Goal: Information Seeking & Learning: Learn about a topic

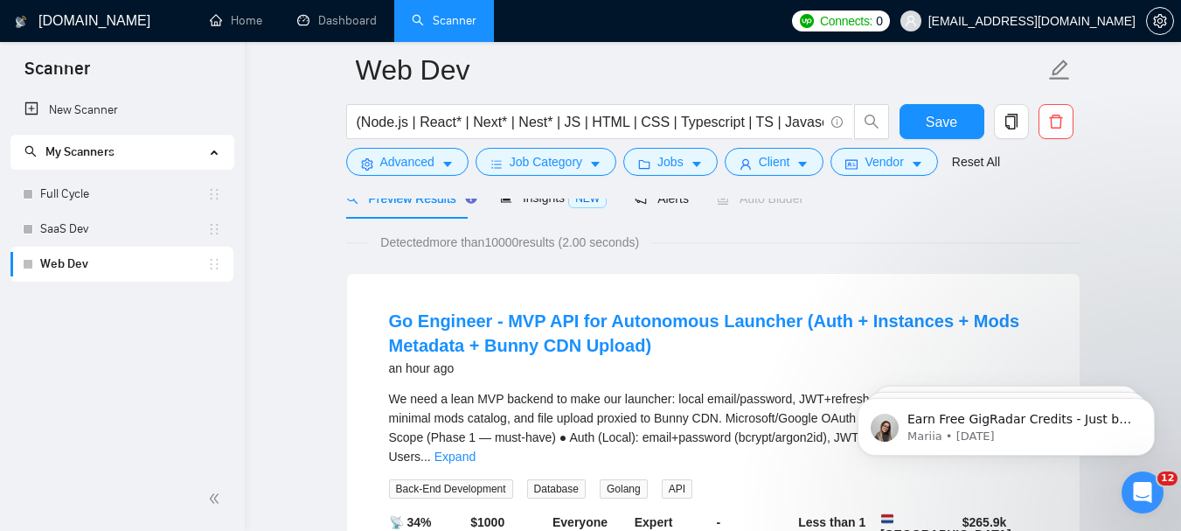
scroll to position [172, 0]
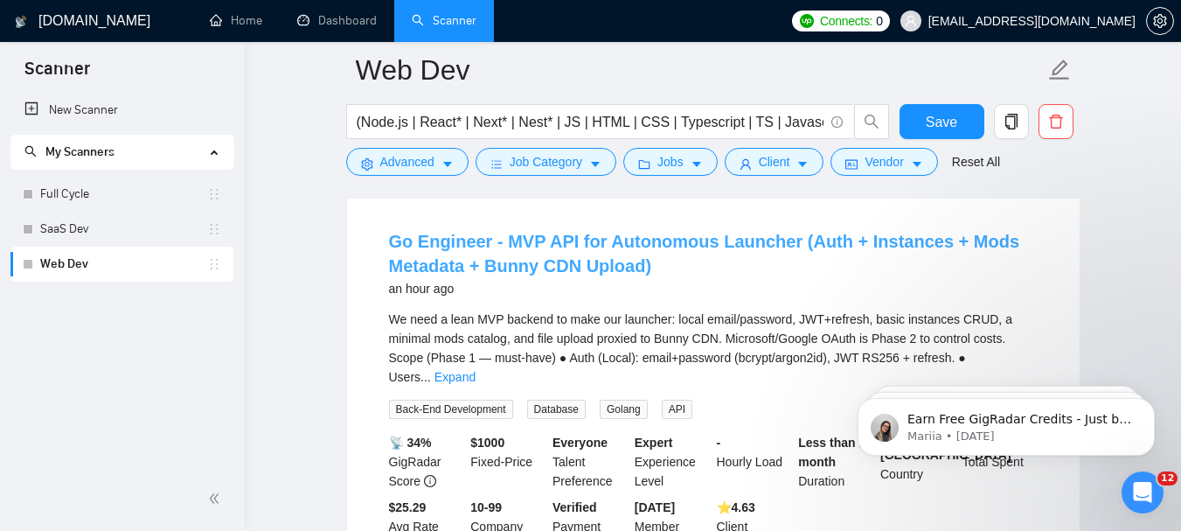
click at [730, 236] on link "Go Engineer - MVP API for Autonomous Launcher (Auth + Instances + Mods Metadata…" at bounding box center [704, 254] width 631 height 44
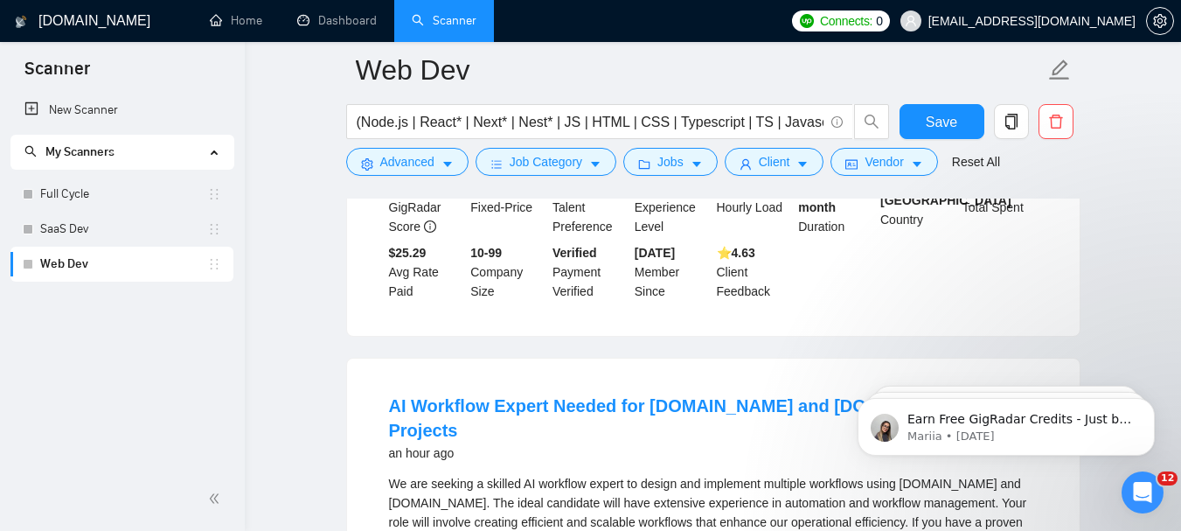
scroll to position [602, 0]
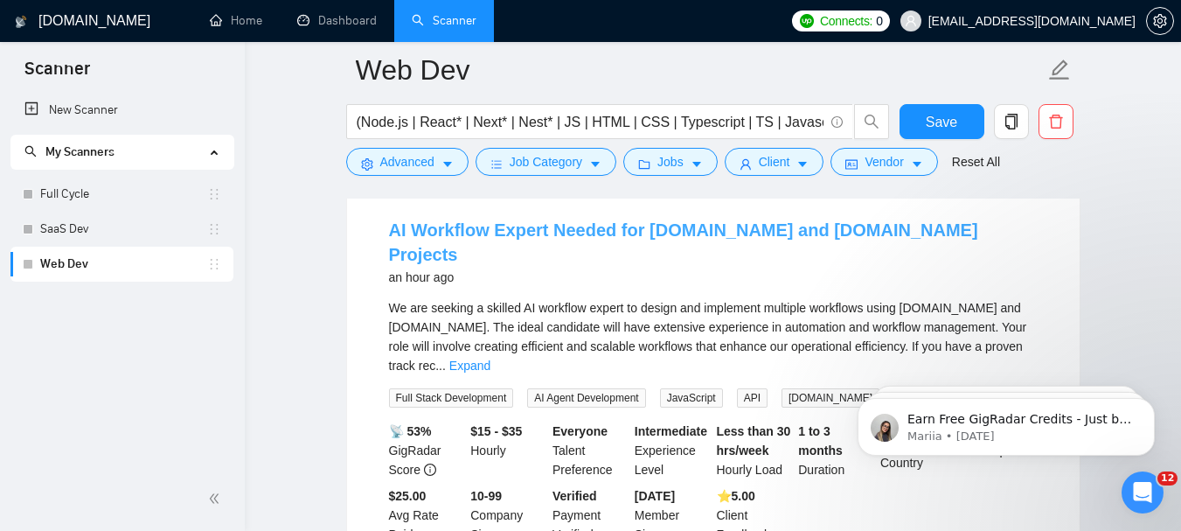
click at [536, 220] on link "AI Workflow Expert Needed for [DOMAIN_NAME] and [DOMAIN_NAME] Projects" at bounding box center [683, 242] width 589 height 44
